Goal: Transaction & Acquisition: Purchase product/service

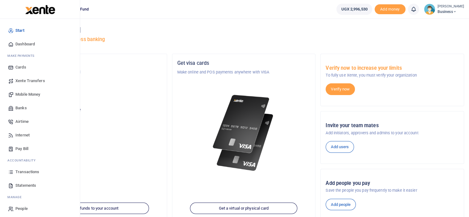
click at [25, 92] on span "Mobile Money" at bounding box center [27, 94] width 25 height 6
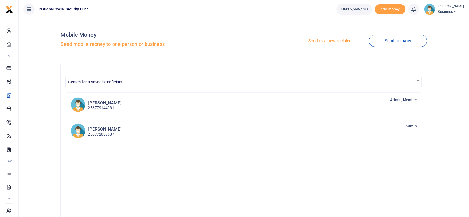
click at [342, 43] on link "Send to a new recipient" at bounding box center [329, 40] width 81 height 11
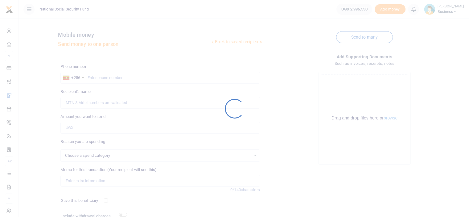
select select
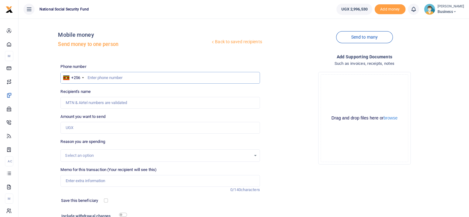
click at [138, 78] on input "text" at bounding box center [159, 78] width 199 height 12
type input "0704190995"
type input "Daisy. Nagadya"
type input "0704190995"
click at [88, 127] on input "Amount you want to send" at bounding box center [159, 128] width 199 height 12
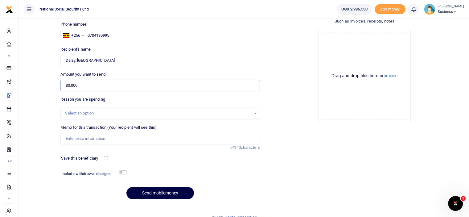
scroll to position [50, 0]
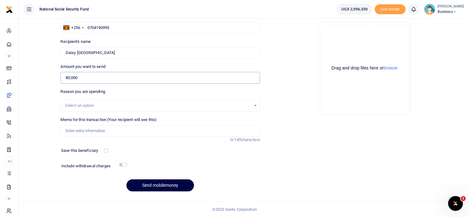
type input "80,000"
click at [101, 130] on input "Memo for this transaction (Your recipient will see this)" at bounding box center [159, 131] width 199 height 12
drag, startPoint x: 64, startPoint y: 130, endPoint x: 95, endPoint y: 131, distance: 30.6
click at [66, 130] on input "Stamp for Senior Compliance Manager" at bounding box center [159, 131] width 199 height 12
type input "Office Stamp for Senior Compliance Manager"
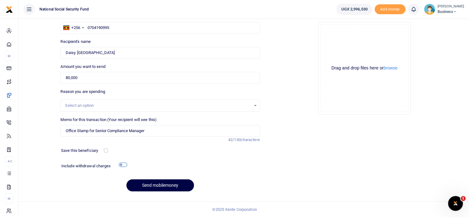
click at [124, 163] on input "checkbox" at bounding box center [123, 165] width 8 height 4
checkbox input "true"
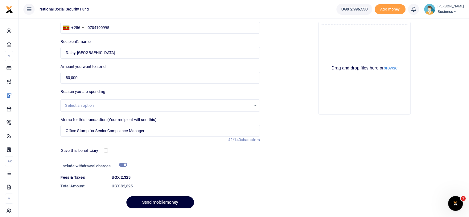
click at [146, 201] on button "Send mobilemoney" at bounding box center [161, 202] width 68 height 12
click at [77, 51] on input "Found" at bounding box center [159, 53] width 199 height 12
click at [143, 52] on input "Found" at bounding box center [159, 53] width 199 height 12
click at [77, 52] on input "Found" at bounding box center [159, 53] width 199 height 12
type input "Daisy Nagadya"
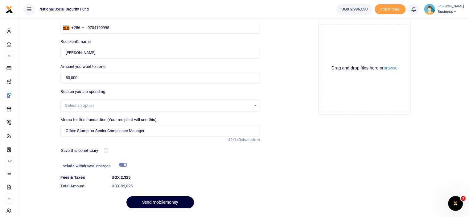
click at [174, 203] on button "Send mobilemoney" at bounding box center [161, 202] width 68 height 12
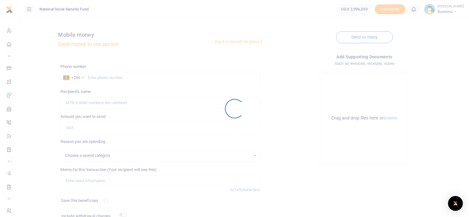
scroll to position [50, 0]
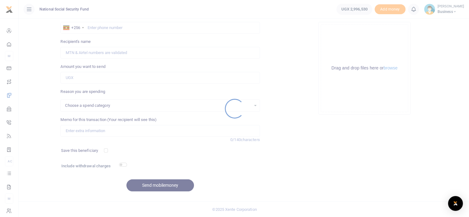
select select
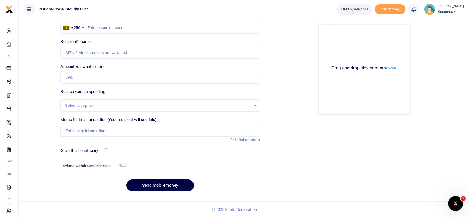
scroll to position [0, 0]
click at [114, 26] on input "text" at bounding box center [159, 28] width 199 height 12
type input "0774310066"
type input "[PERSON_NAME]"
type input "0774310066"
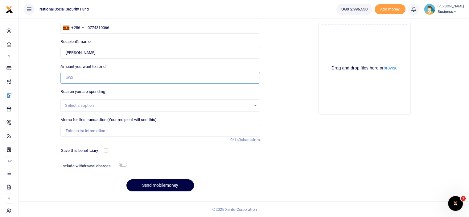
click at [80, 76] on input "Amount you want to send" at bounding box center [159, 78] width 199 height 12
type input "46,500"
click at [91, 130] on input "Memo for this transaction (Your recipient will see this)" at bounding box center [159, 131] width 199 height 12
type input "Refreshments on the way to Luwero"
click at [155, 184] on button "Send mobilemoney" at bounding box center [161, 185] width 68 height 12
